Goal: Register for event/course

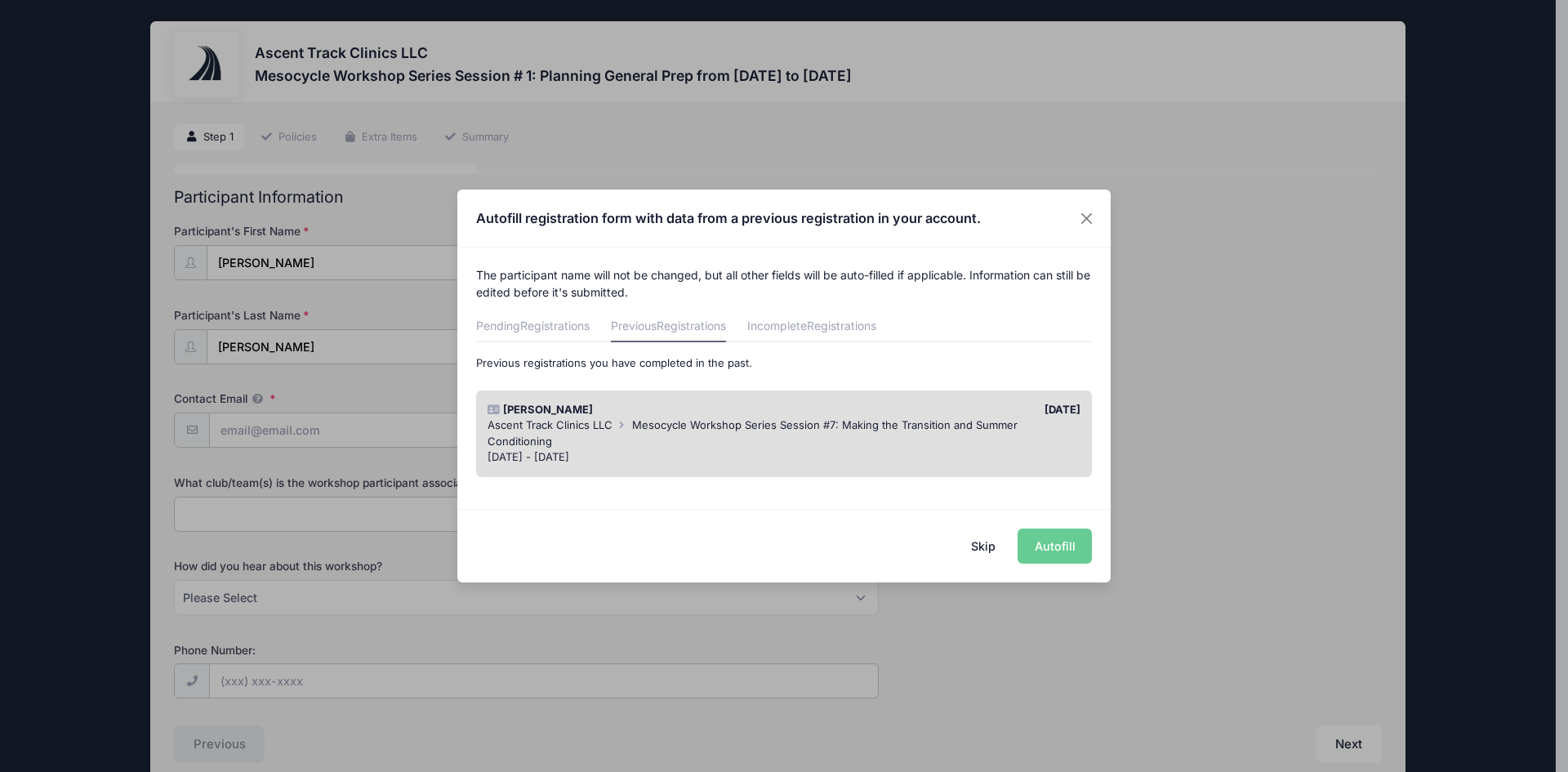
click at [1076, 545] on div "Skip Autofill" at bounding box center [784, 545] width 653 height 72
click at [979, 537] on button "Skip" at bounding box center [984, 547] width 58 height 35
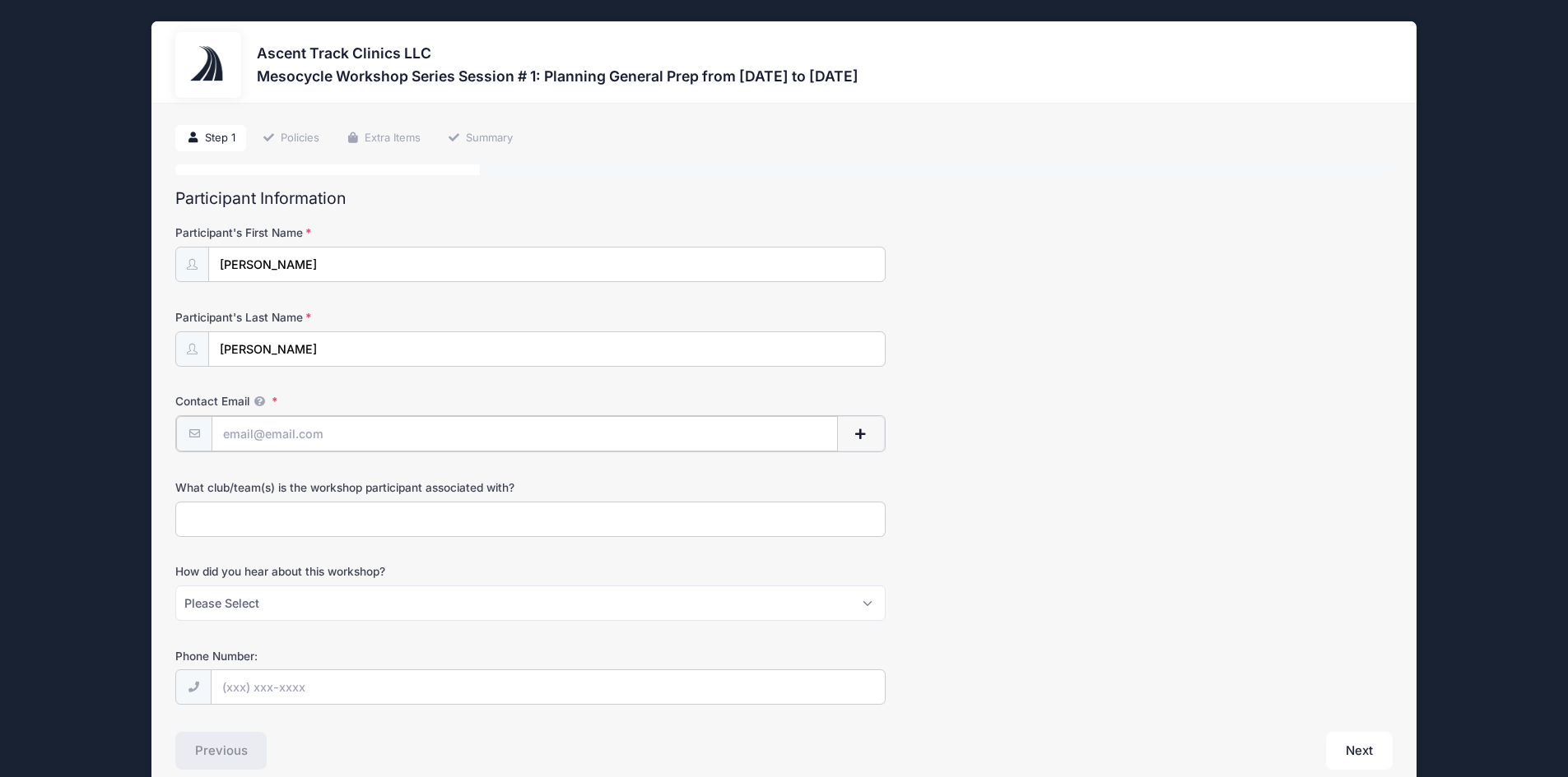
click at [348, 436] on input "Contact Email" at bounding box center [524, 434] width 627 height 35
type input "[EMAIL_ADDRESS][DOMAIN_NAME]"
click at [424, 611] on select "Please Select Email Instagram Facebook X/Twitter A friend Saw information about…" at bounding box center [530, 602] width 710 height 35
select select "Instagram"
click at [175, 584] on select "Please Select Email Instagram Facebook X/Twitter A friend Saw information about…" at bounding box center [530, 602] width 710 height 35
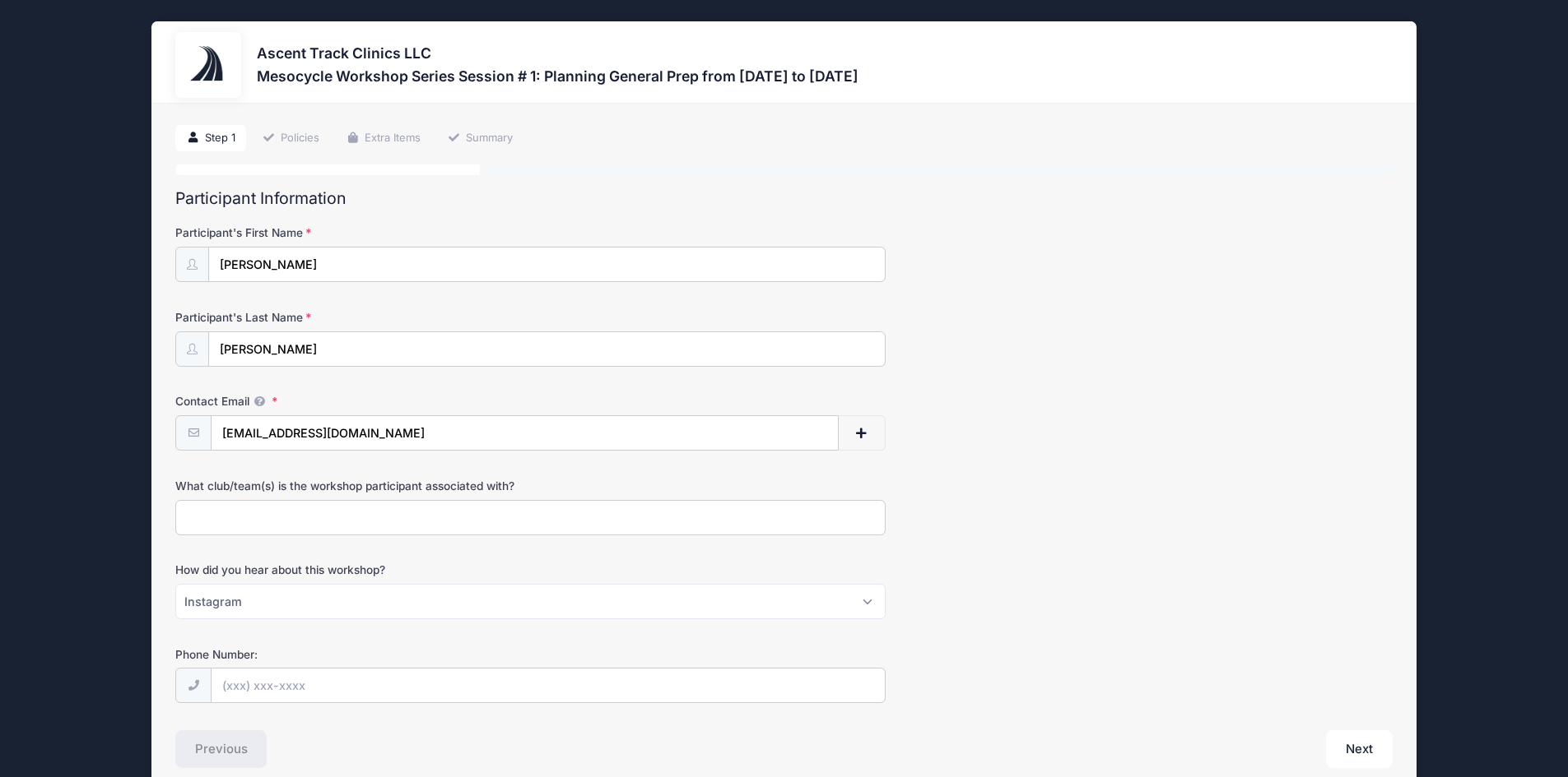
click at [225, 514] on input "What club/team(s) is the workshop participant associated with?" at bounding box center [530, 517] width 710 height 35
type input "[GEOGRAPHIC_DATA][US_STATE] at [GEOGRAPHIC_DATA]"
click at [293, 686] on input "Phone Number:" at bounding box center [548, 687] width 673 height 35
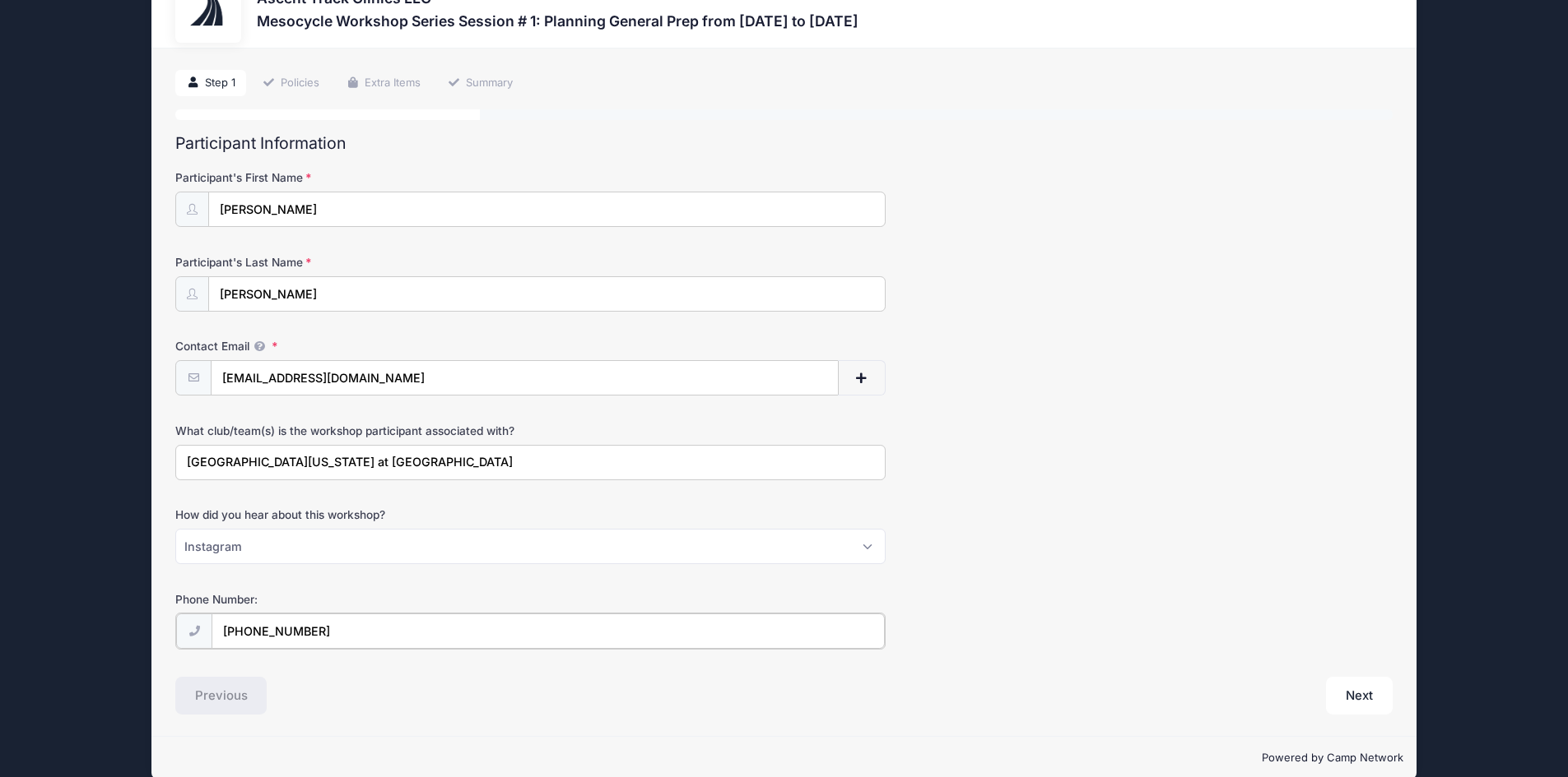
scroll to position [79, 0]
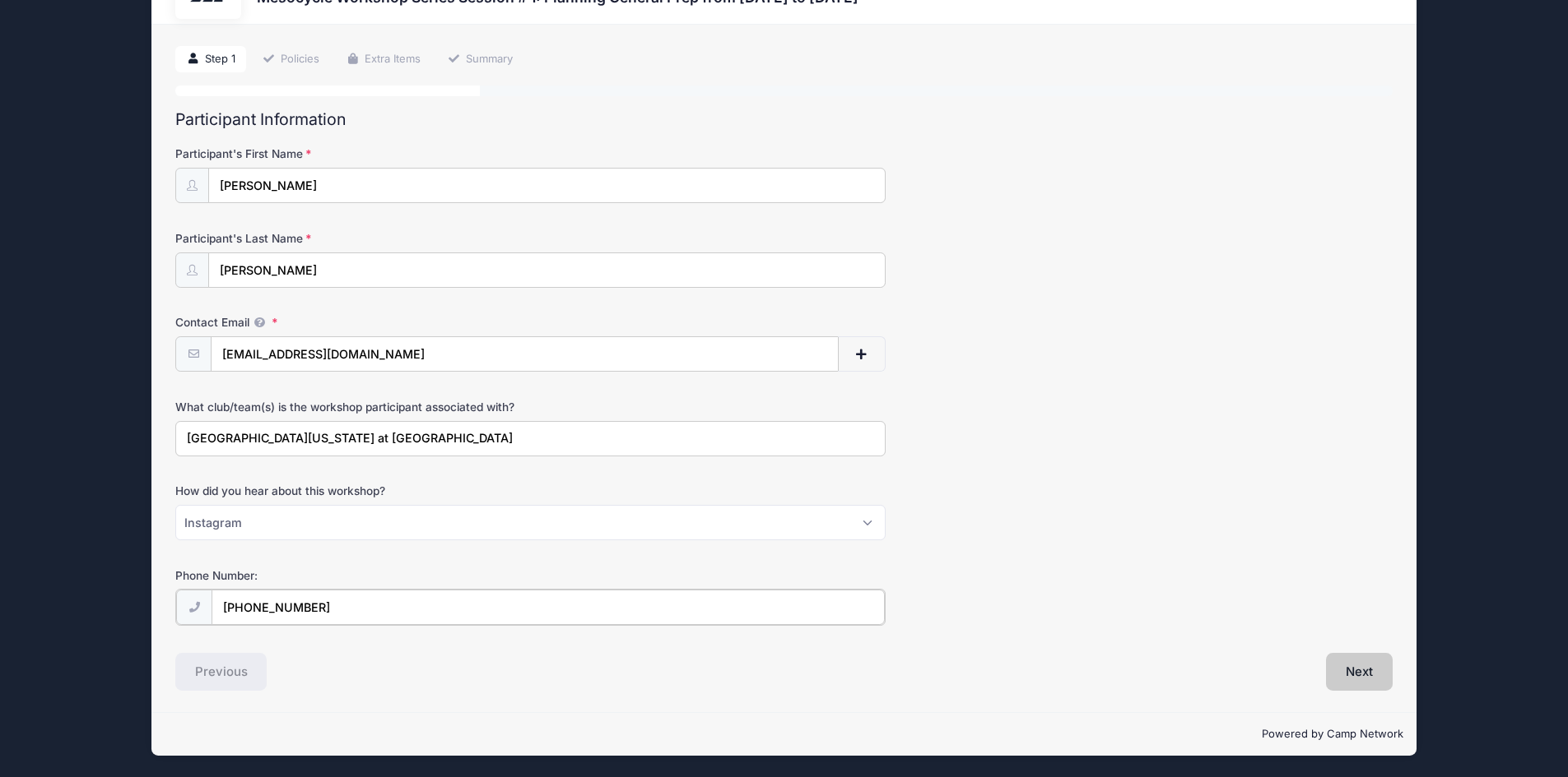
type input "[PHONE_NUMBER]"
click at [1342, 673] on button "Next" at bounding box center [1359, 672] width 67 height 38
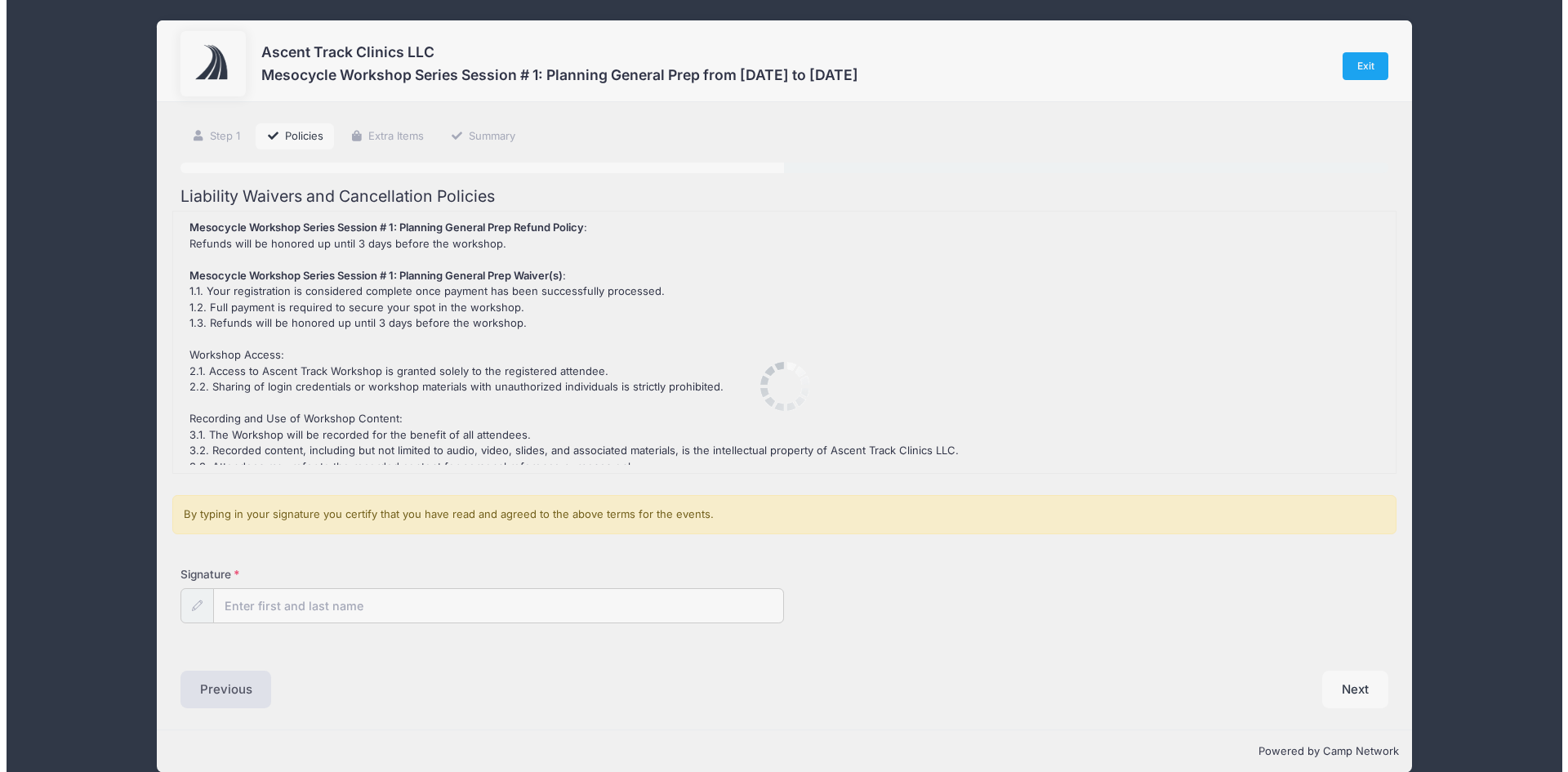
scroll to position [0, 0]
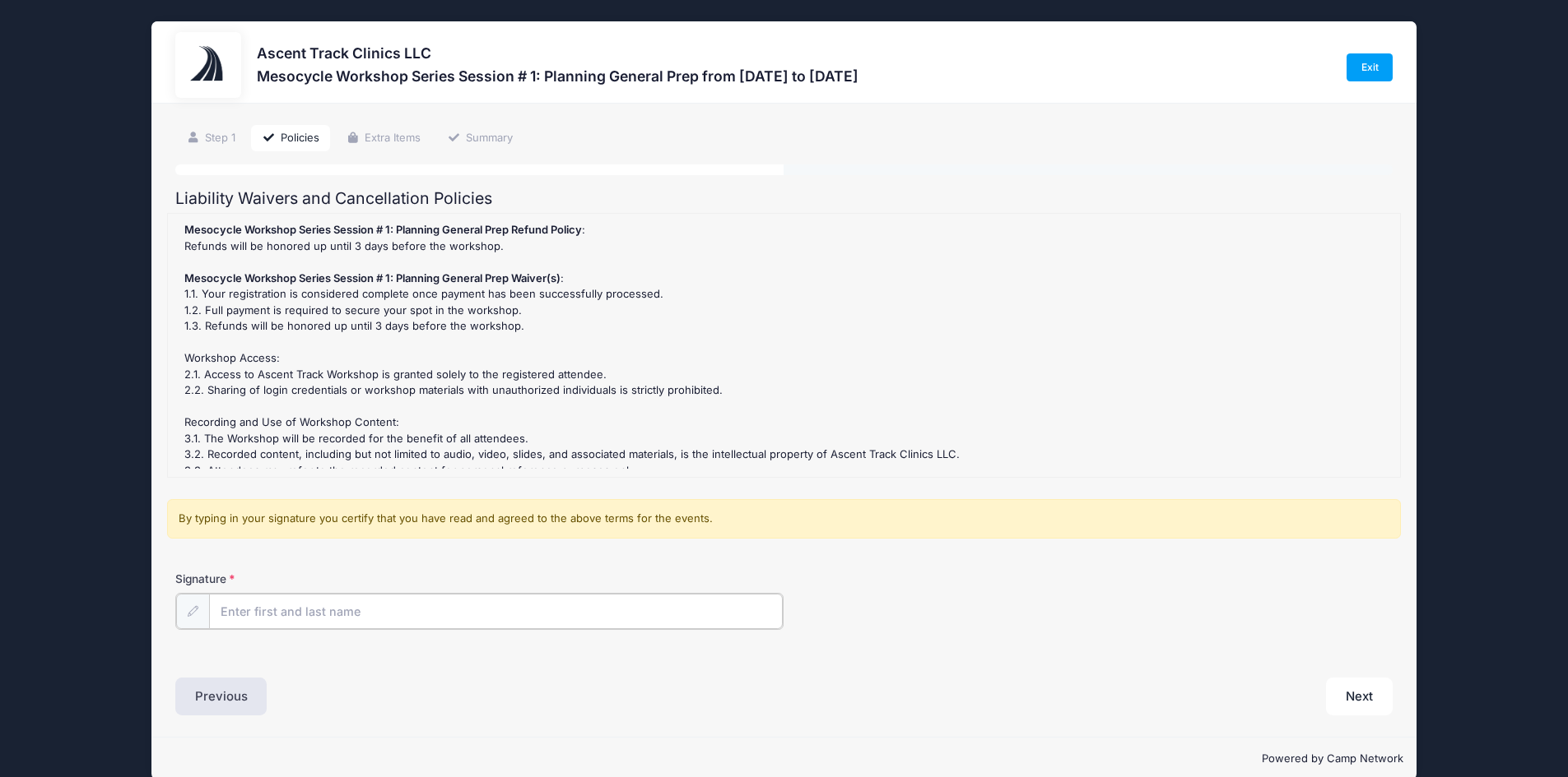
click at [244, 620] on input "Signature" at bounding box center [497, 611] width 575 height 35
click at [224, 610] on input "[PERSON_NAME]" at bounding box center [497, 611] width 575 height 35
click at [226, 612] on input "[PERSON_NAME]" at bounding box center [497, 611] width 575 height 35
type input "[PERSON_NAME]"
click at [1357, 699] on button "Next" at bounding box center [1359, 695] width 67 height 38
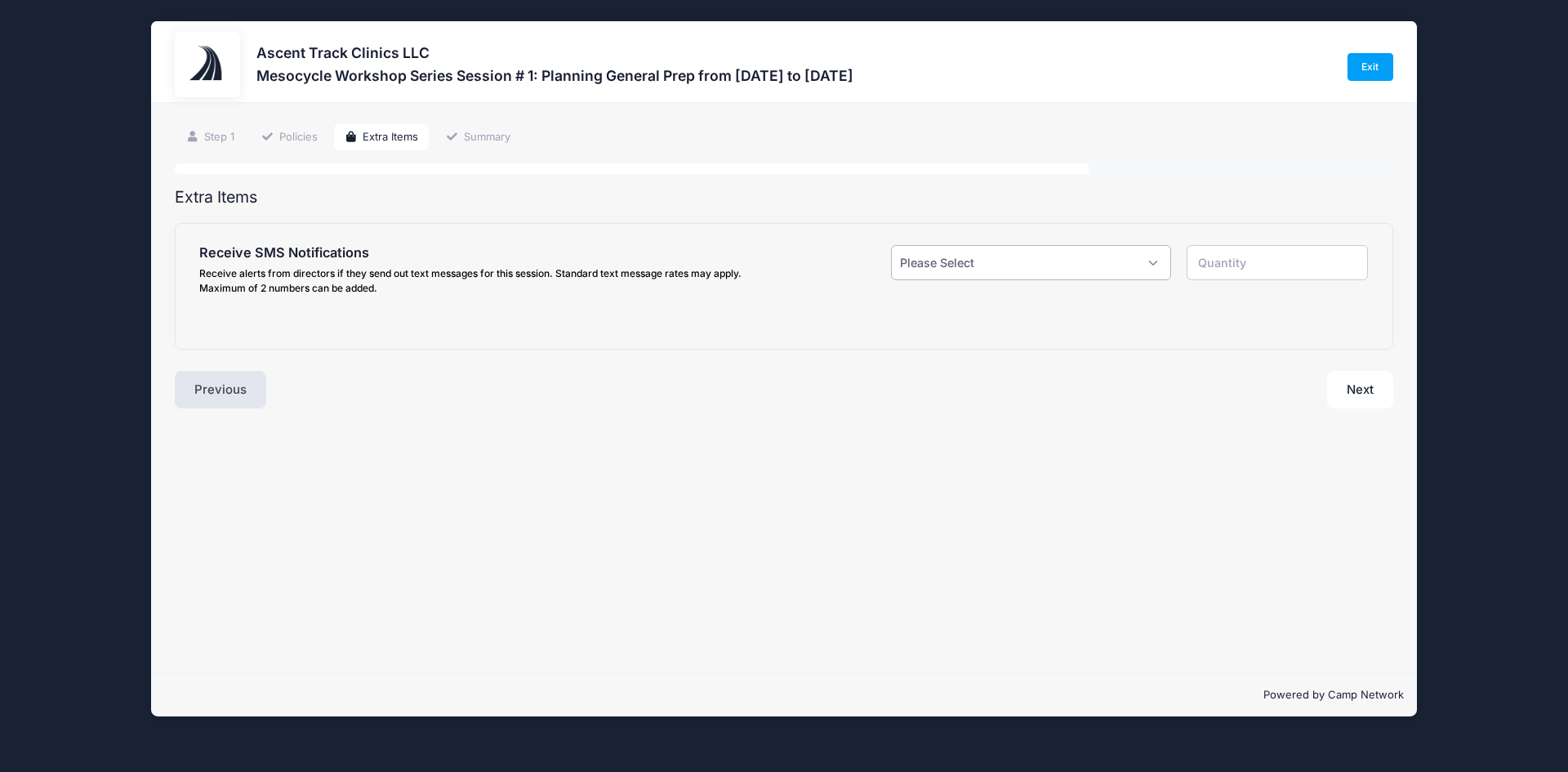
click at [1030, 267] on select "Please Select Yes ($0.00) No" at bounding box center [1031, 263] width 280 height 35
click at [925, 414] on div "Step 3 /7 Step 1 Policies Extra Items Summary Participant Information Participa…" at bounding box center [784, 388] width 1266 height 571
click at [1345, 389] on button "Next" at bounding box center [1360, 389] width 67 height 37
click at [1058, 269] on select "Please Select Yes ($0.00) No" at bounding box center [1031, 263] width 280 height 35
select select "1"
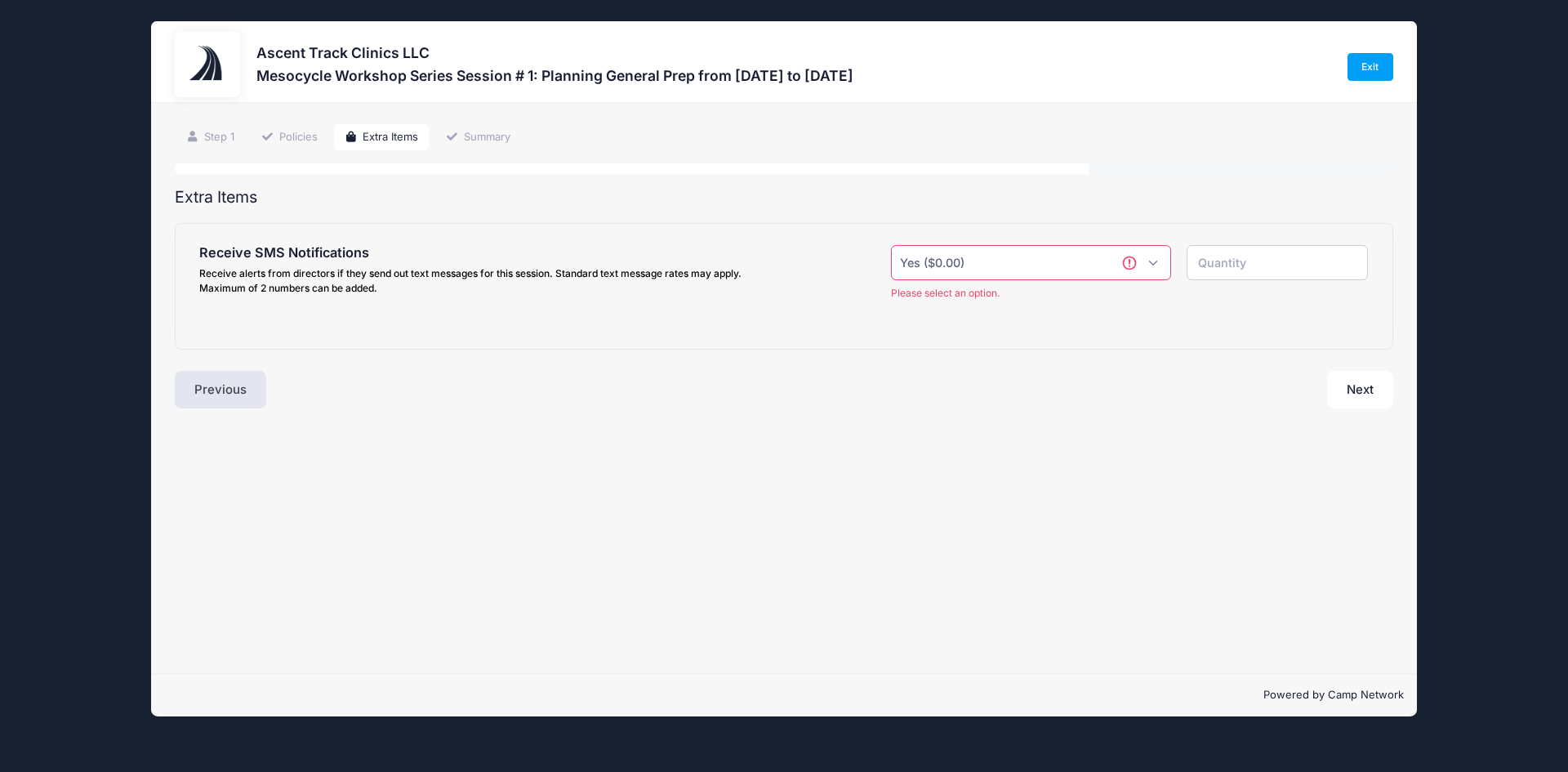
click at [891, 245] on select "Please Select Yes ($0.00) No" at bounding box center [1031, 263] width 280 height 35
type input "1"
click at [361, 368] on input "text" at bounding box center [407, 368] width 343 height 35
type input "[PHONE_NUMBER]"
click at [649, 364] on input "text" at bounding box center [784, 367] width 379 height 35
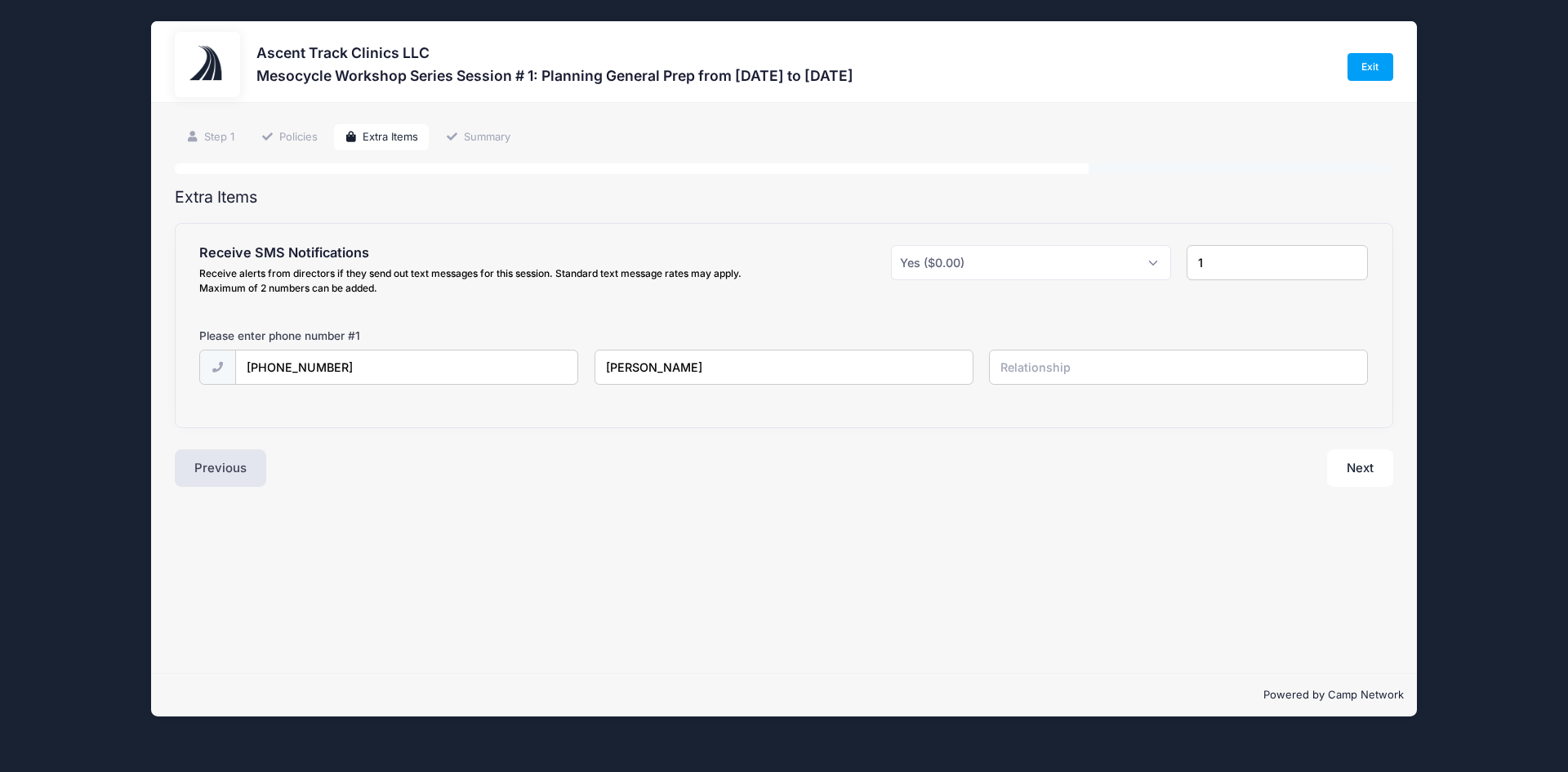
type input "[PERSON_NAME]"
click at [964, 265] on select "Please Select Yes ($0.00) No" at bounding box center [1031, 263] width 280 height 35
select select "0"
click at [891, 245] on select "Please Select Yes ($0.00) No" at bounding box center [1031, 263] width 280 height 35
type input "0"
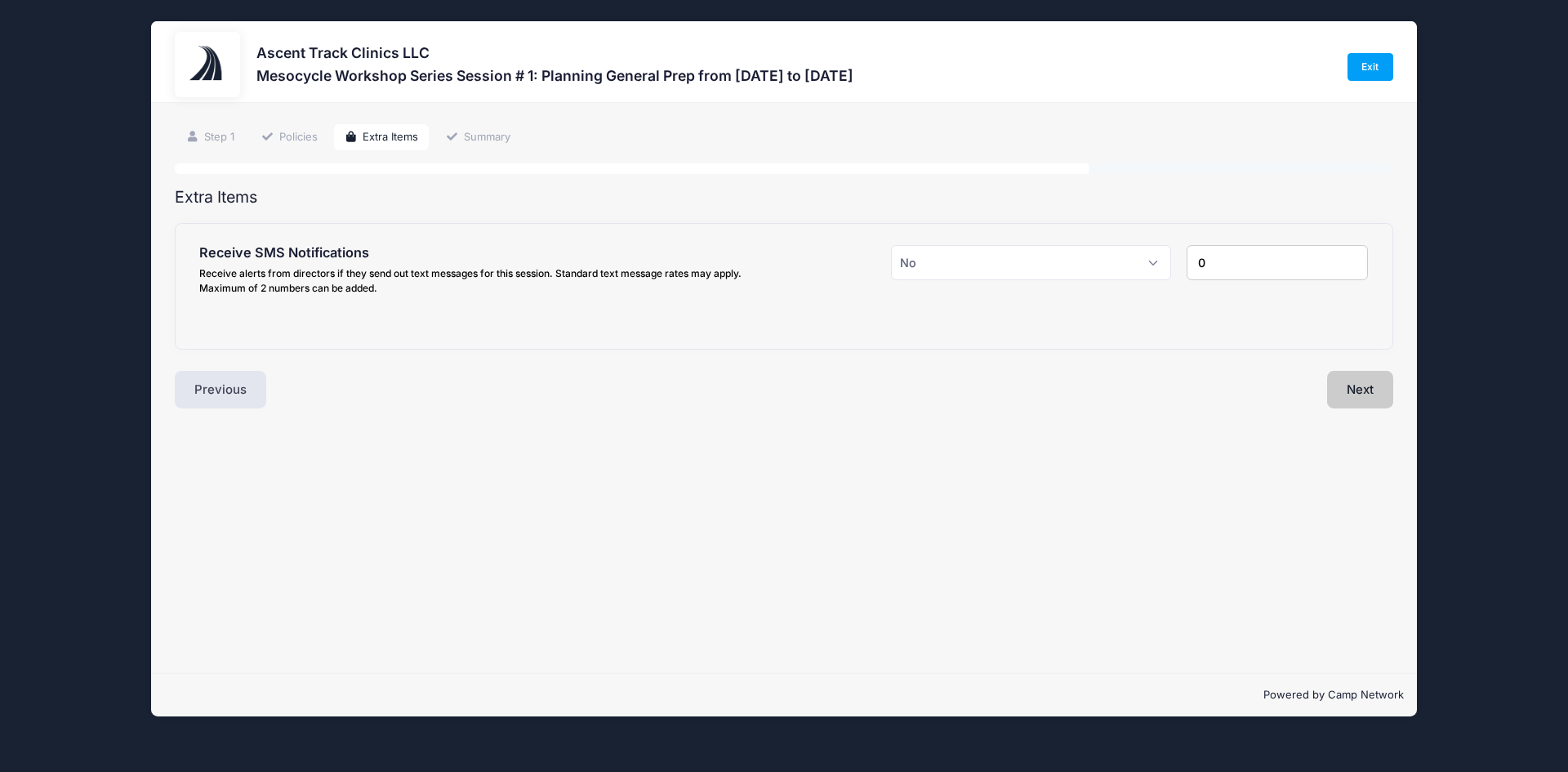
click at [1344, 393] on button "Next" at bounding box center [1360, 389] width 67 height 37
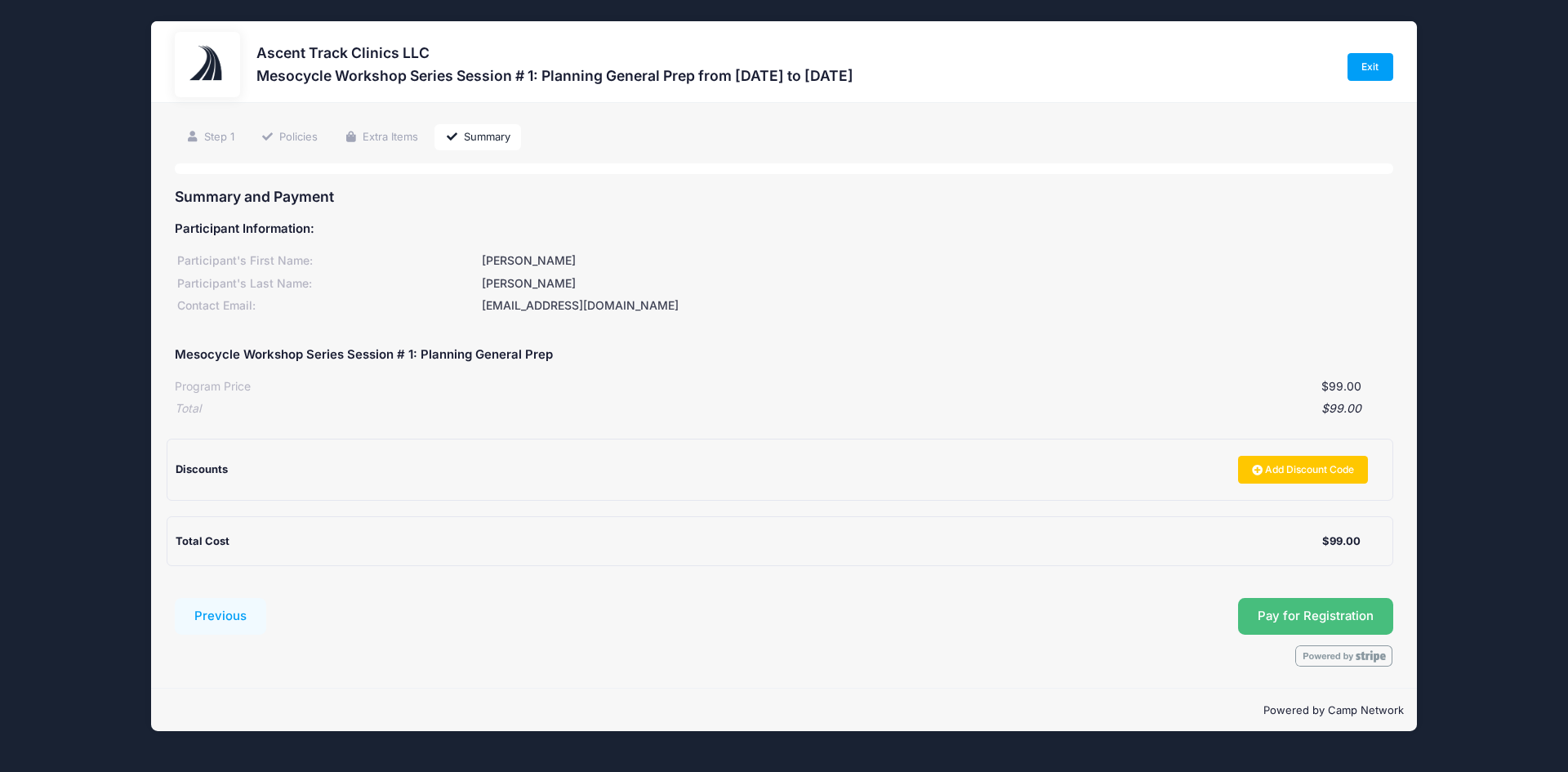
click at [1314, 610] on span "Pay for Registration" at bounding box center [1316, 616] width 116 height 15
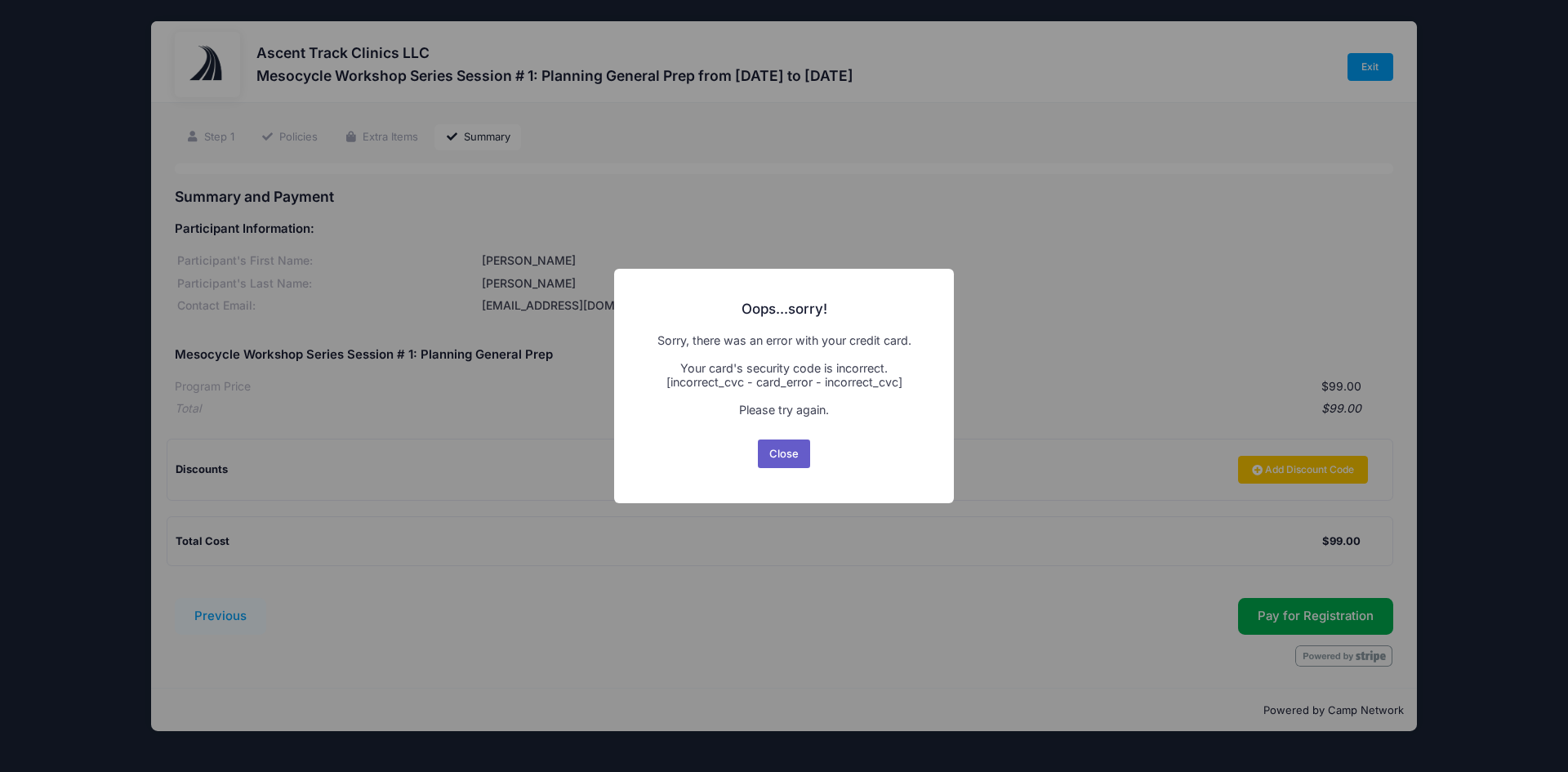
click at [791, 453] on button "Close" at bounding box center [785, 454] width 53 height 29
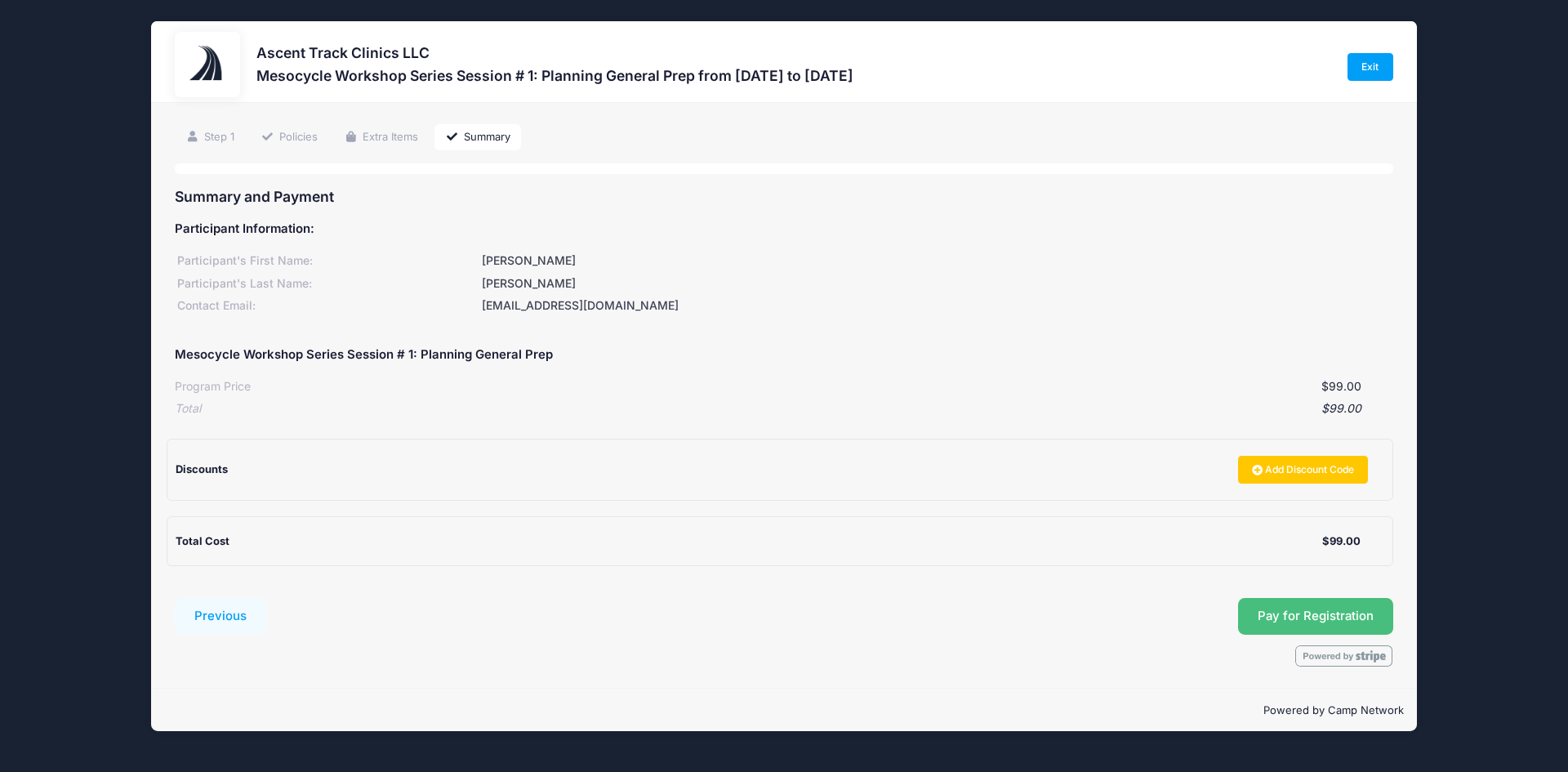
click at [1317, 615] on span "Pay for Registration" at bounding box center [1316, 616] width 116 height 15
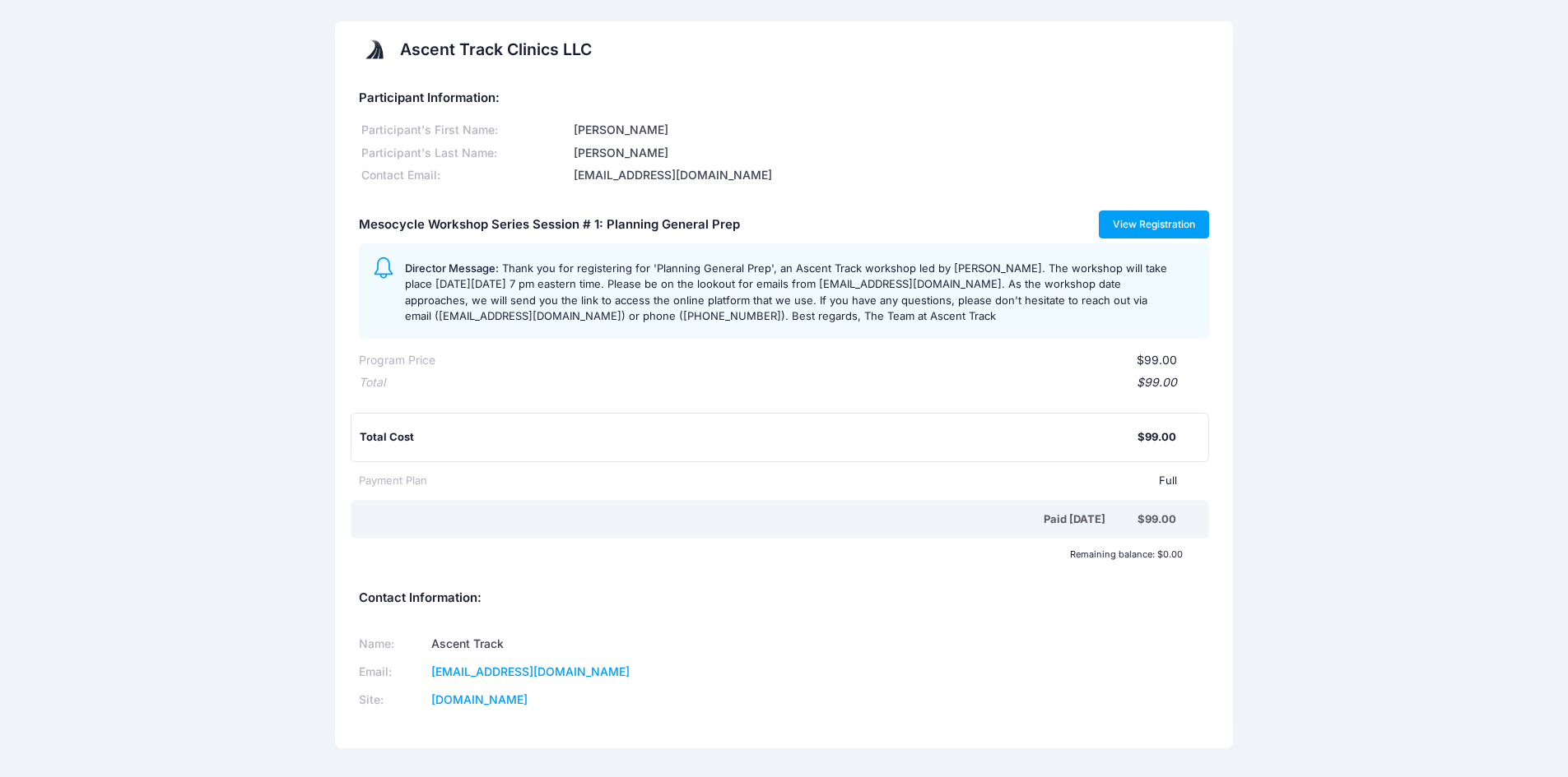
click at [1165, 225] on link "View Registration" at bounding box center [1154, 224] width 111 height 28
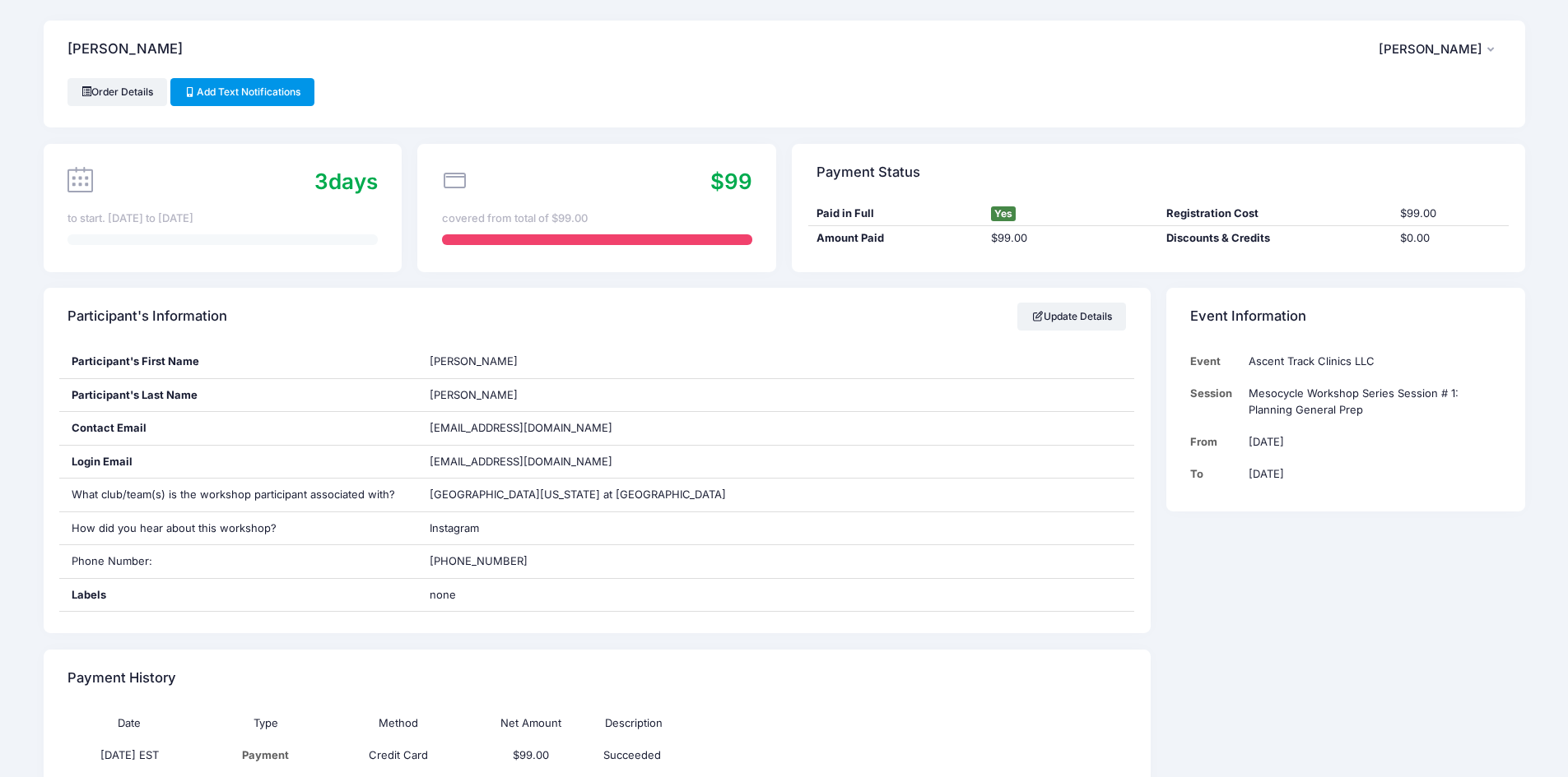
click at [258, 91] on link "Add Text Notifications" at bounding box center [242, 91] width 145 height 28
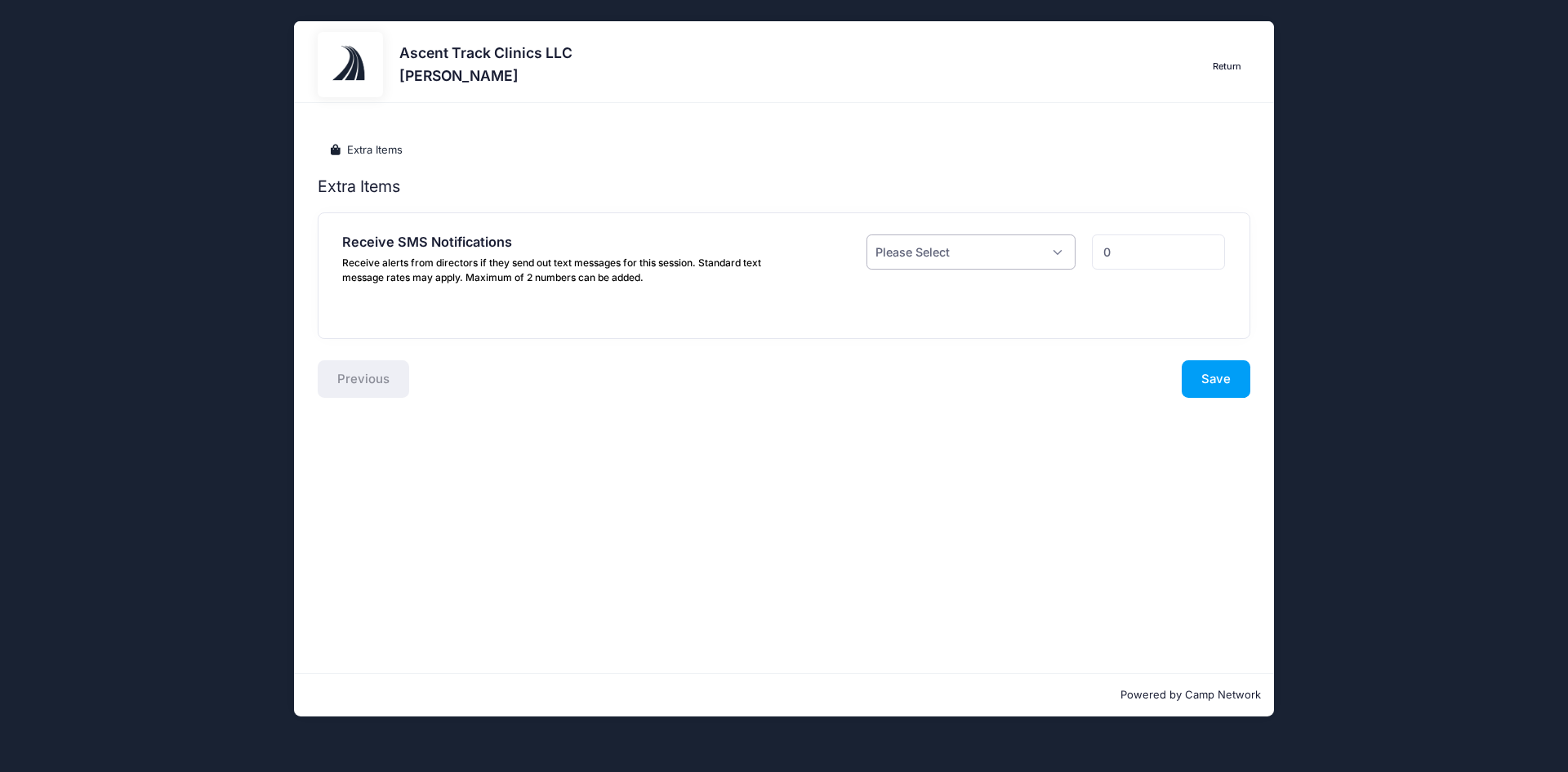
click at [980, 262] on select "Please Select Yes ($0.00) No" at bounding box center [971, 252] width 210 height 35
click at [866, 235] on select "Please Select Yes ($0.00) No" at bounding box center [971, 252] width 210 height 35
click at [958, 260] on select "Please Select Yes ($0.00) No" at bounding box center [971, 252] width 210 height 35
select select "1"
click at [866, 235] on select "Please Select Yes ($0.00) No" at bounding box center [971, 252] width 210 height 35
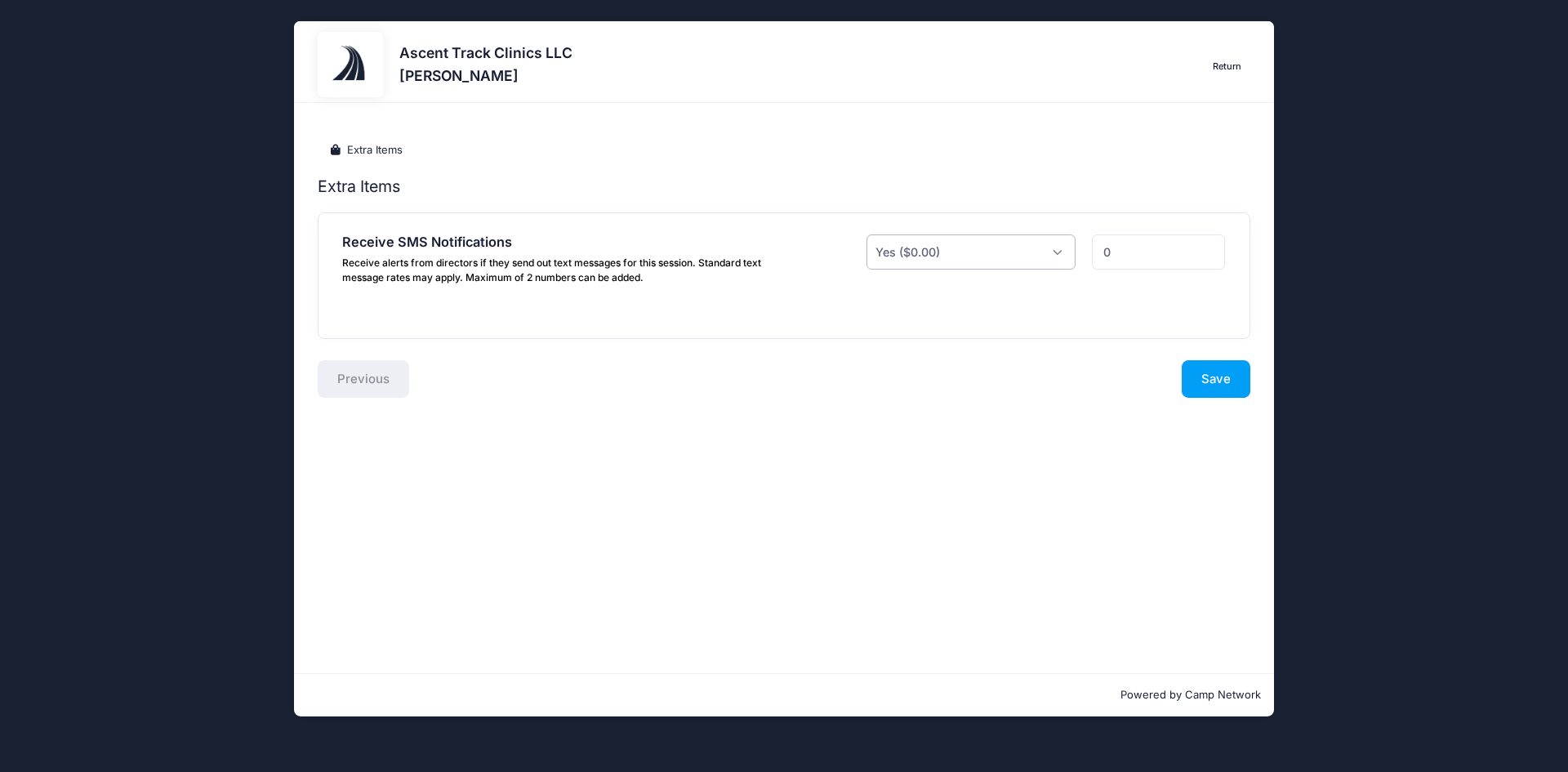
type input "1"
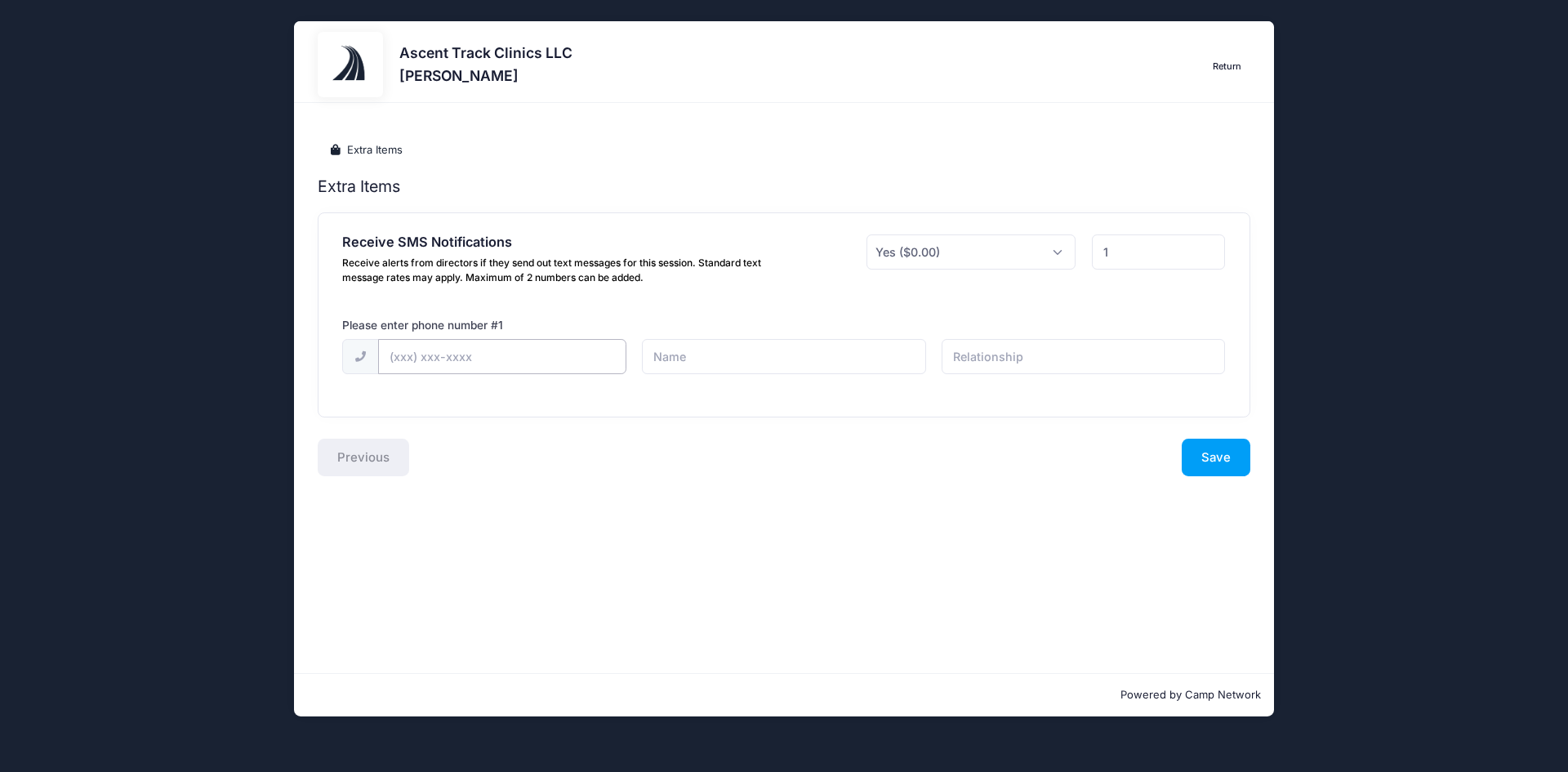
click at [528, 359] on input "text" at bounding box center [502, 357] width 249 height 35
type input "[PHONE_NUMBER]"
click at [694, 371] on input "text" at bounding box center [783, 357] width 284 height 35
type input "chris mccoy"
click at [974, 362] on input "text" at bounding box center [1083, 357] width 284 height 35
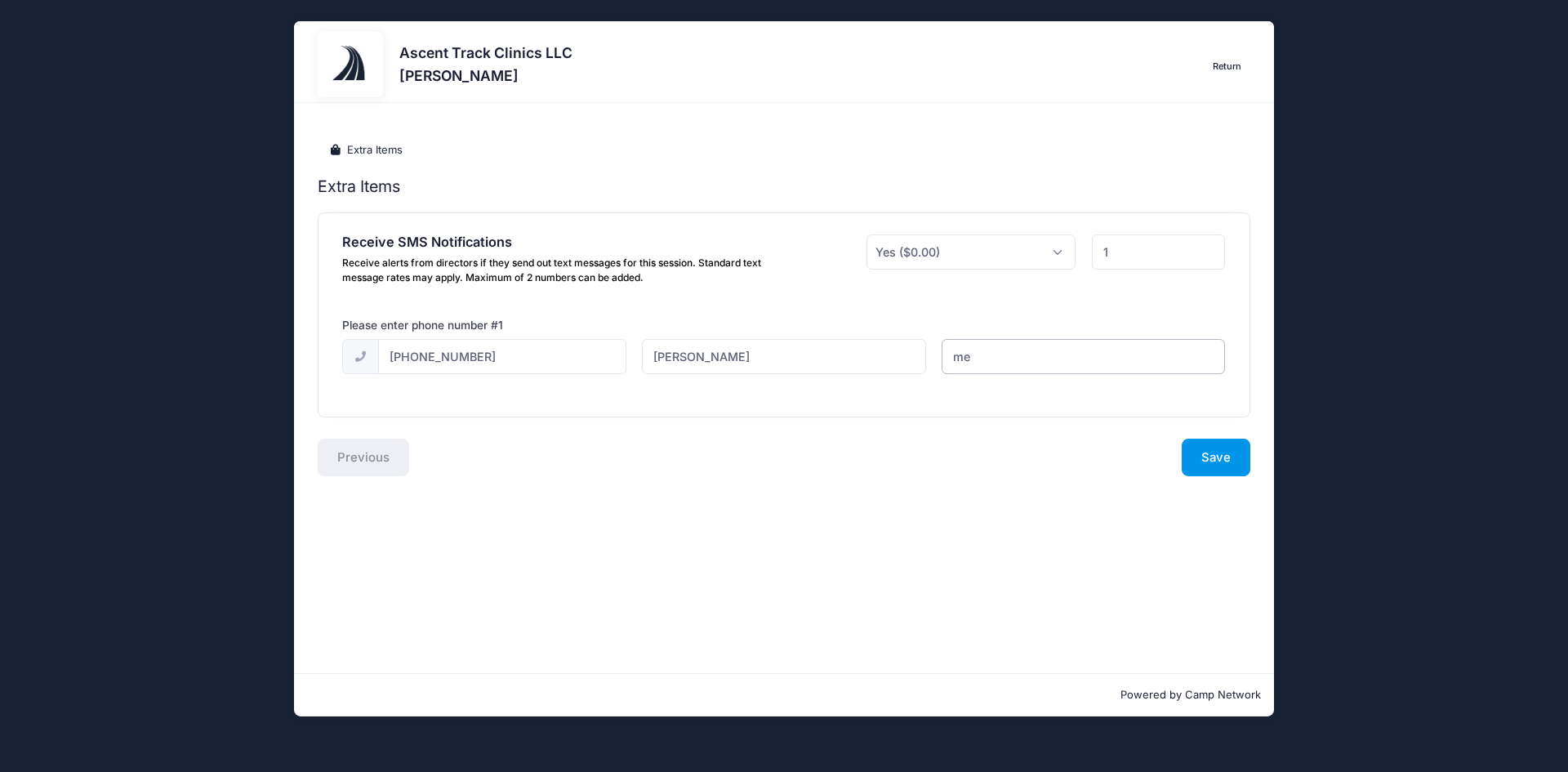
type input "me"
click at [1228, 453] on button "Save" at bounding box center [1216, 458] width 69 height 37
